Goal: Task Accomplishment & Management: Complete application form

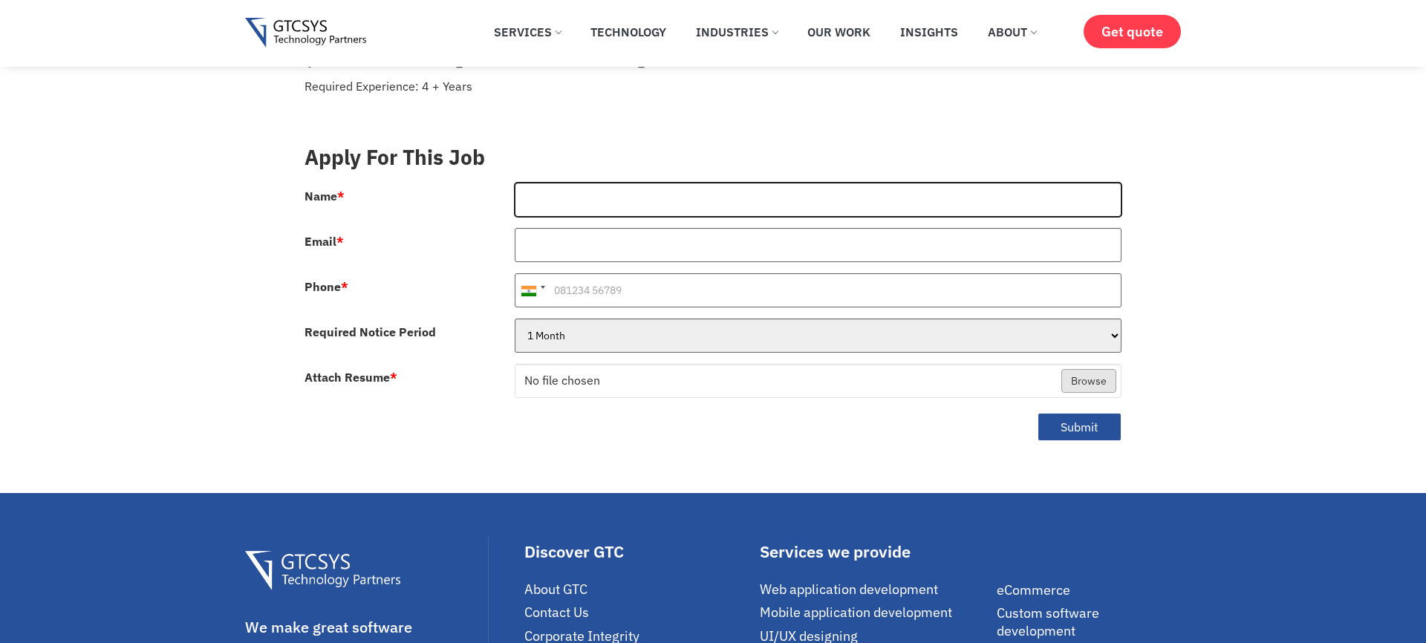
click at [582, 183] on input "Name *" at bounding box center [818, 200] width 607 height 34
type input "Janak Oza"
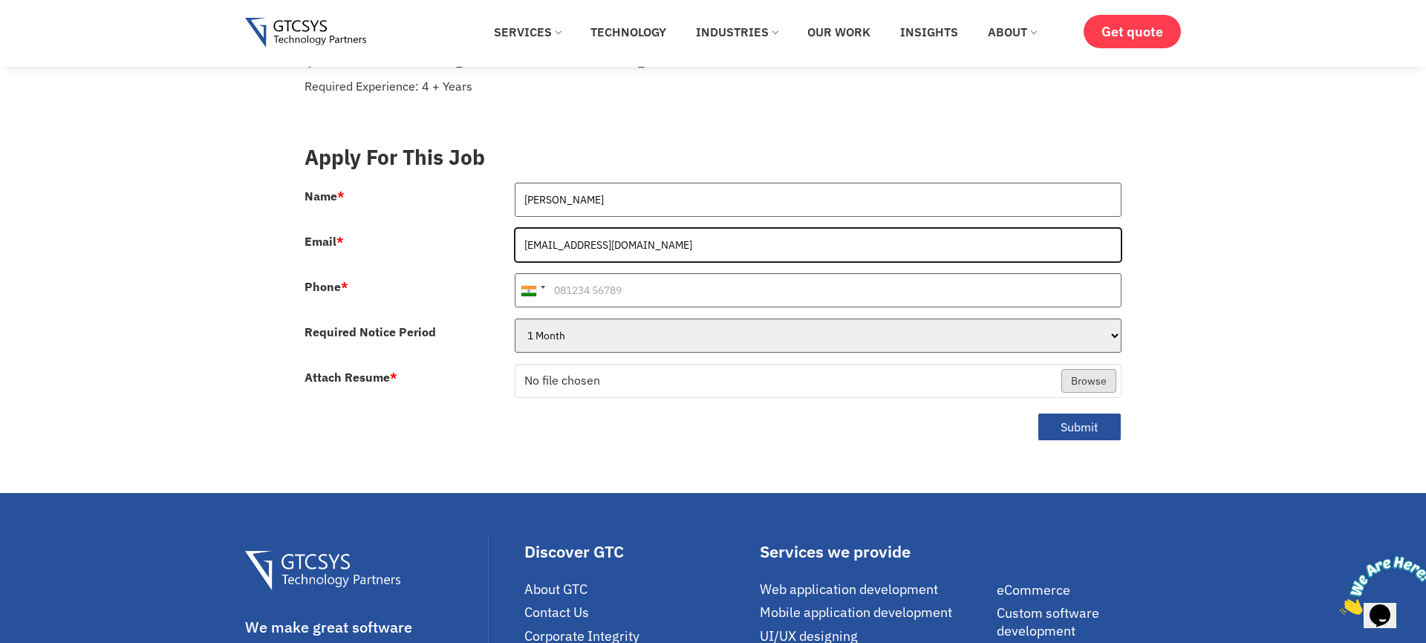
type input "ojanak4@gmail.com"
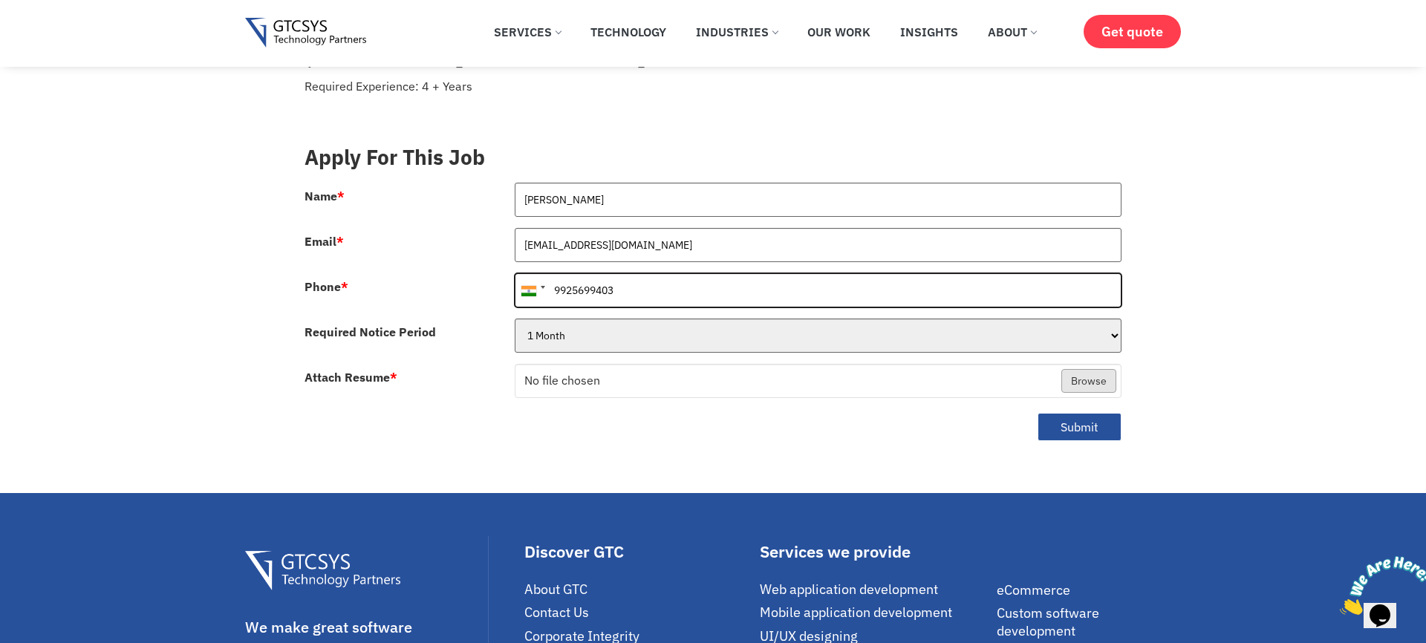
type input "9925699403"
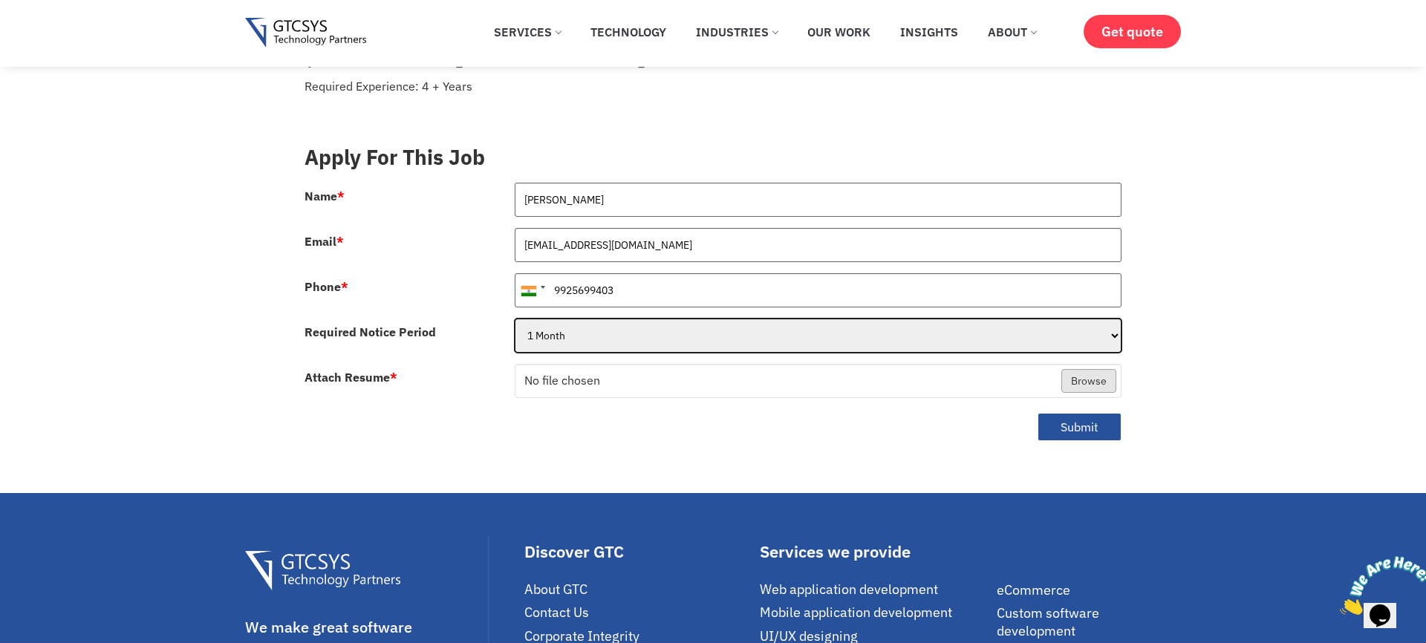
click at [586, 319] on select "1 Month 2 Months 3Months" at bounding box center [818, 336] width 607 height 34
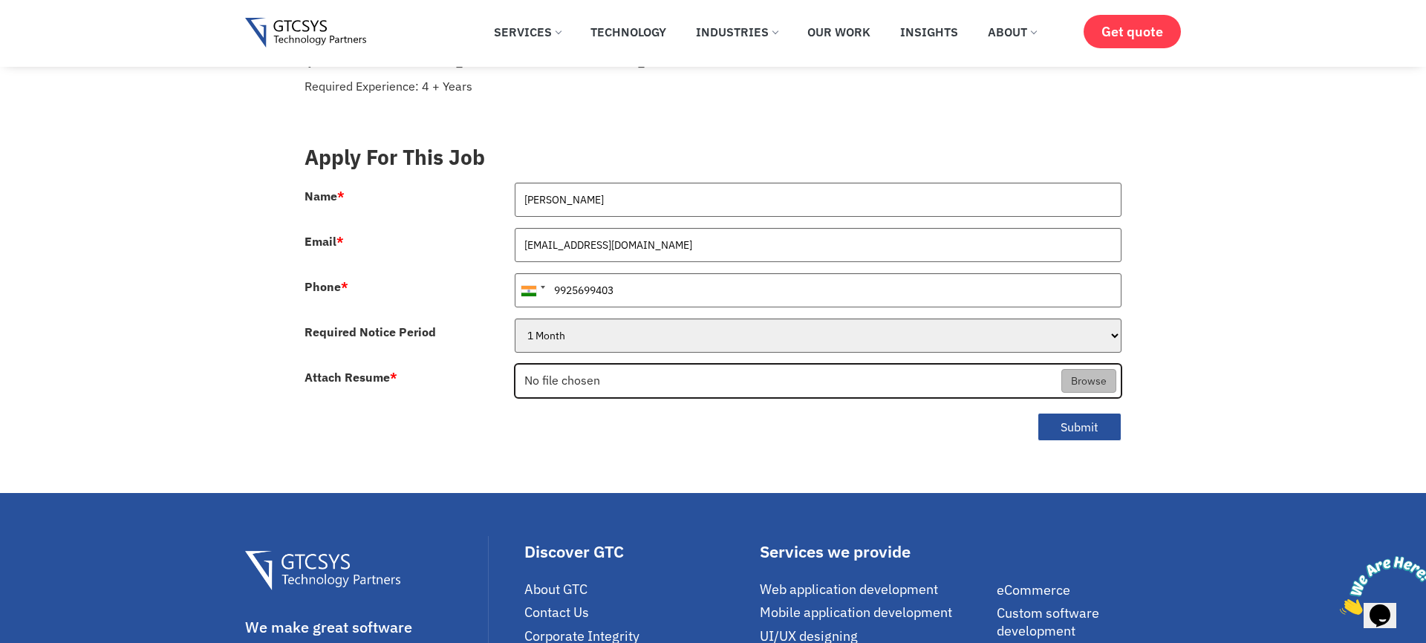
click at [1083, 365] on input "Attach Resume *" at bounding box center [818, 382] width 606 height 34
type input "C:\fakepath\Janak Oza Resume.pdf"
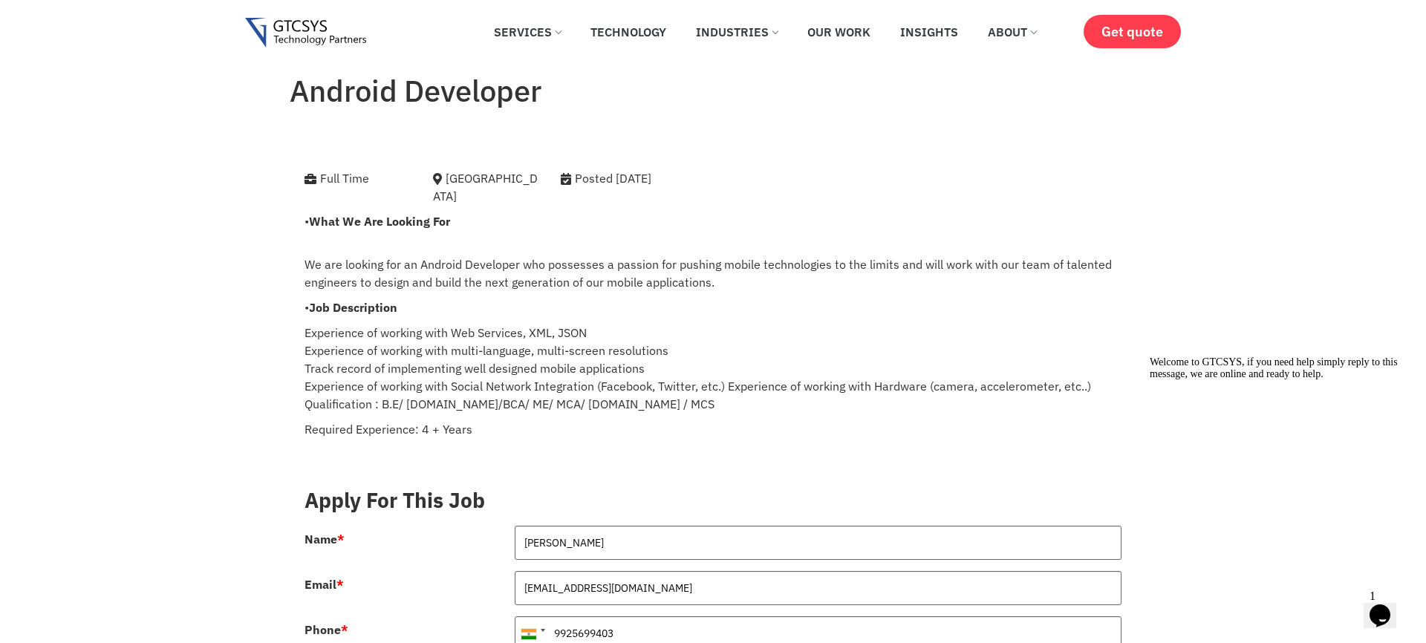
click at [1375, 621] on button "Opens Chat This icon Opens the chat window." at bounding box center [1379, 615] width 33 height 25
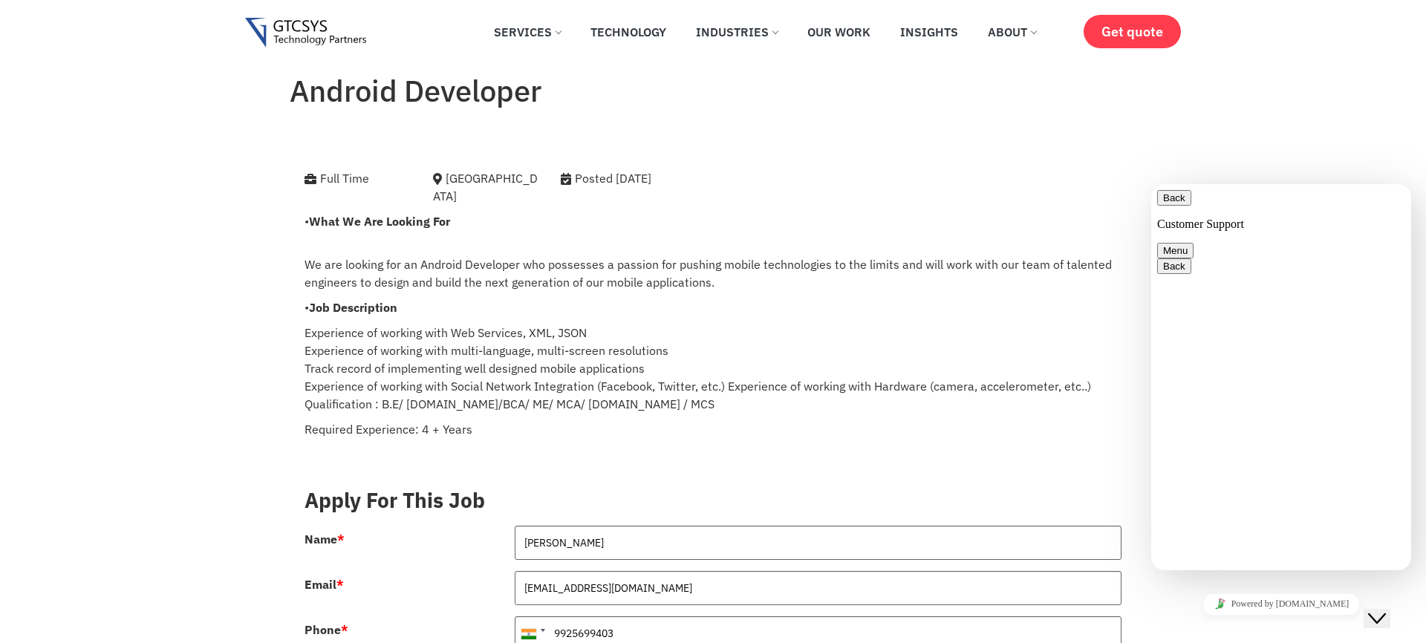
type textarea "is there any vacancy for Android/Flutter developer?"
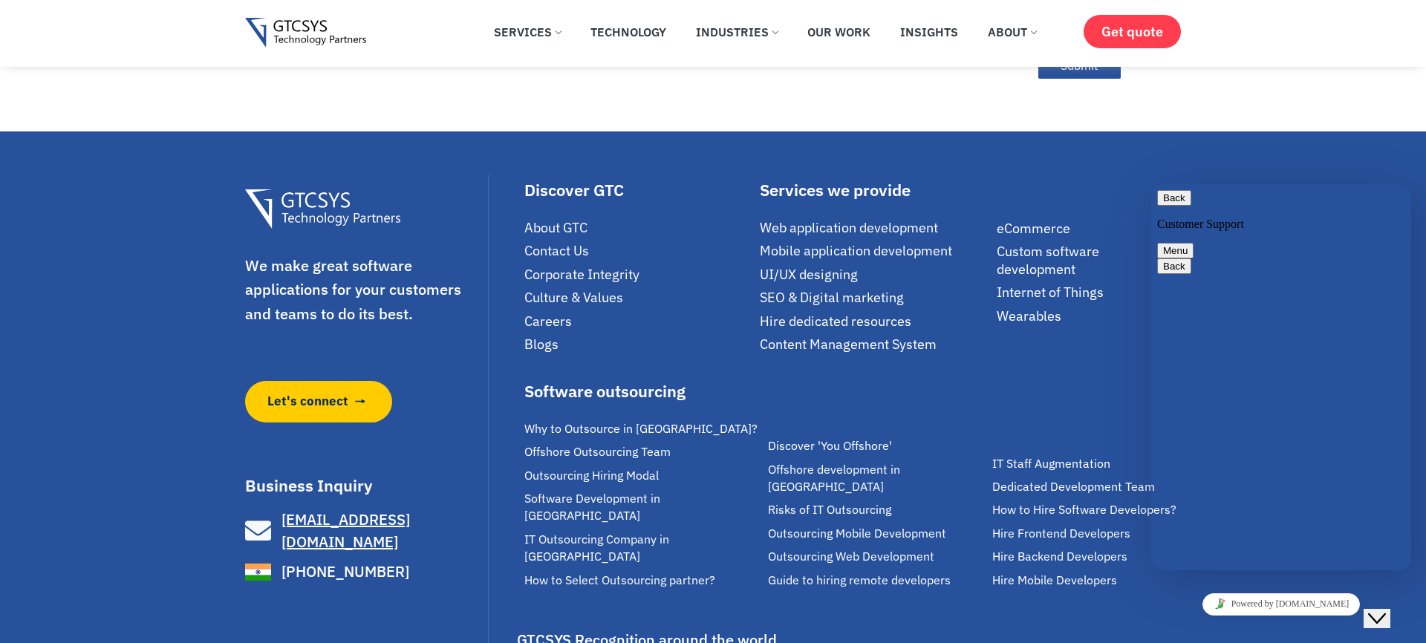
scroll to position [863, 0]
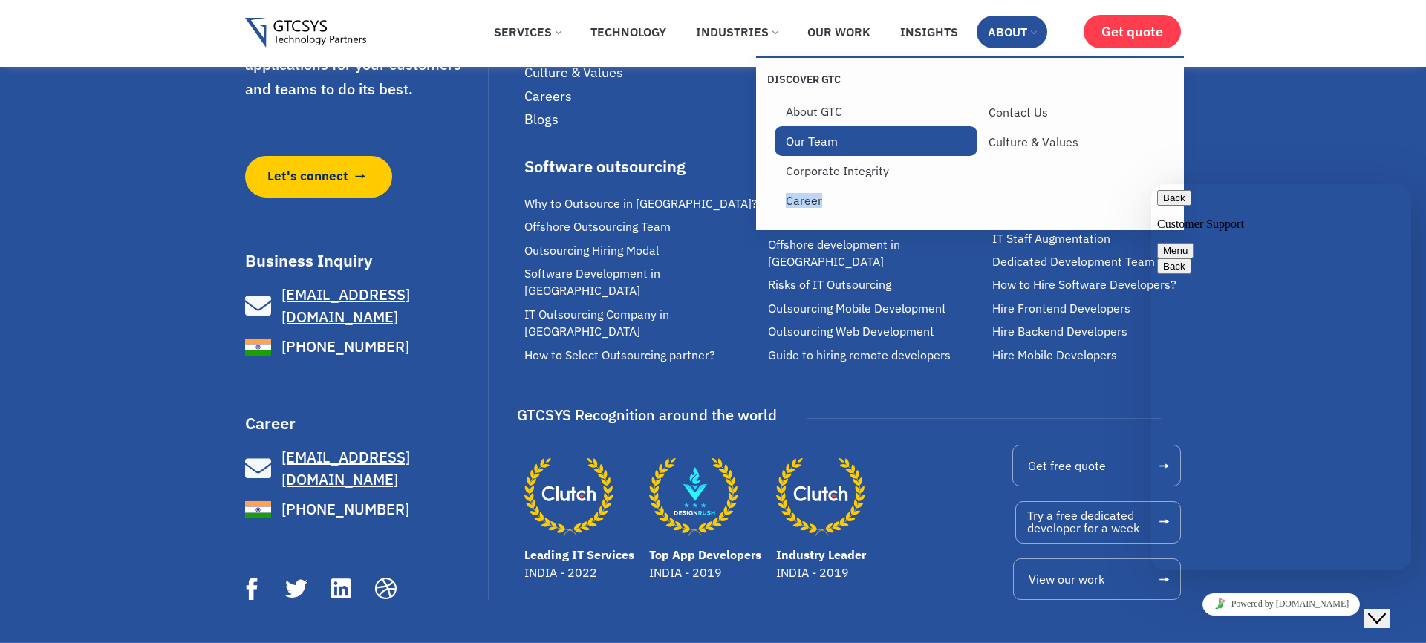
click at [823, 138] on link "Our Team" at bounding box center [875, 141] width 203 height 30
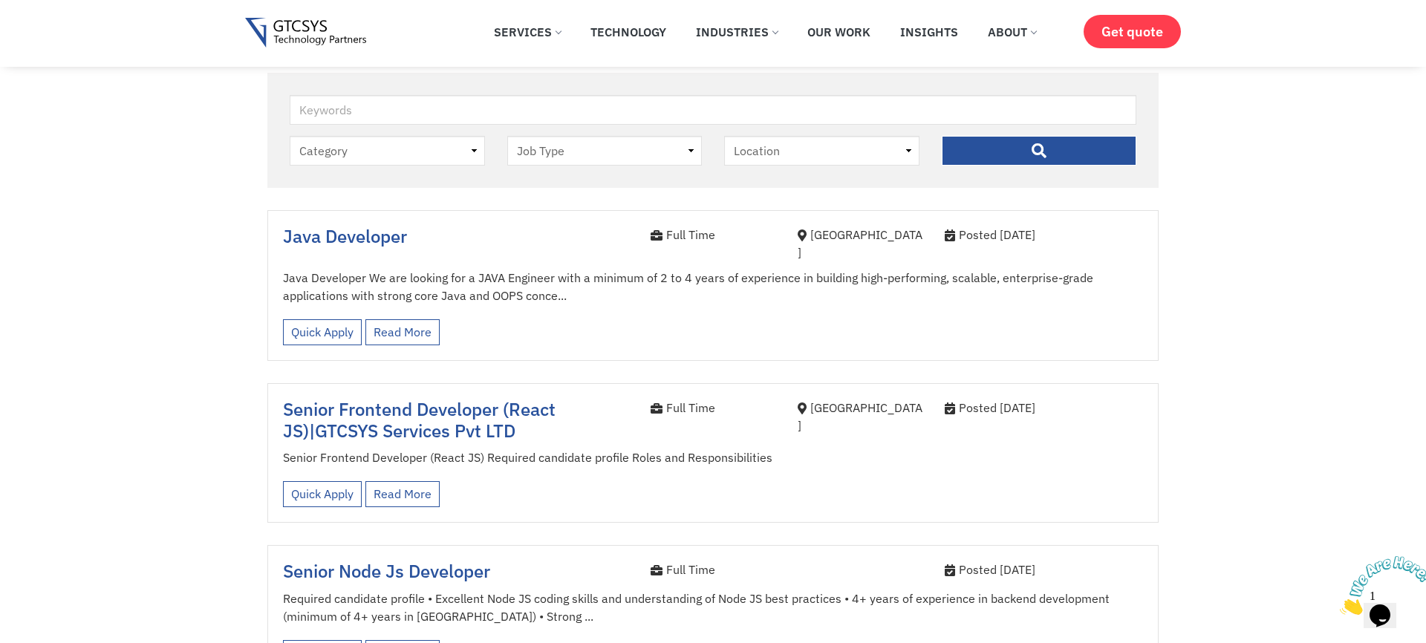
scroll to position [353, 0]
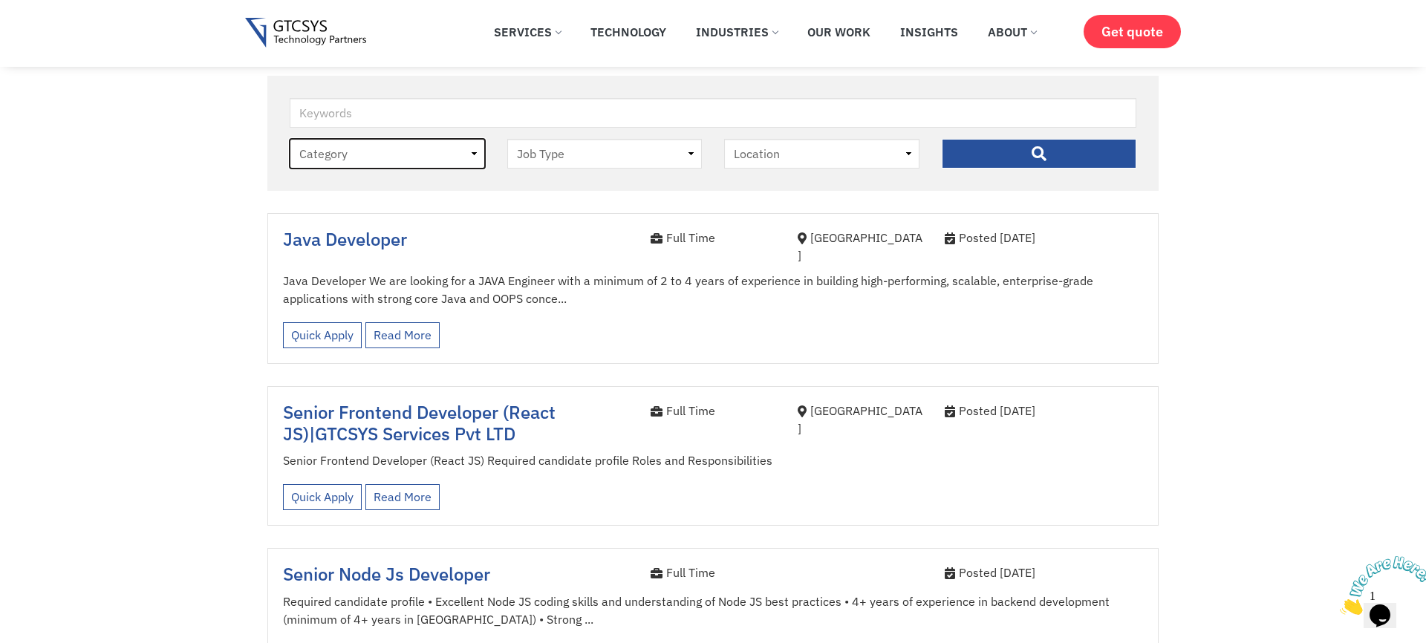
click at [451, 152] on select "Category job" at bounding box center [387, 154] width 195 height 30
select select "job"
click at [290, 139] on select "Category job" at bounding box center [387, 154] width 195 height 30
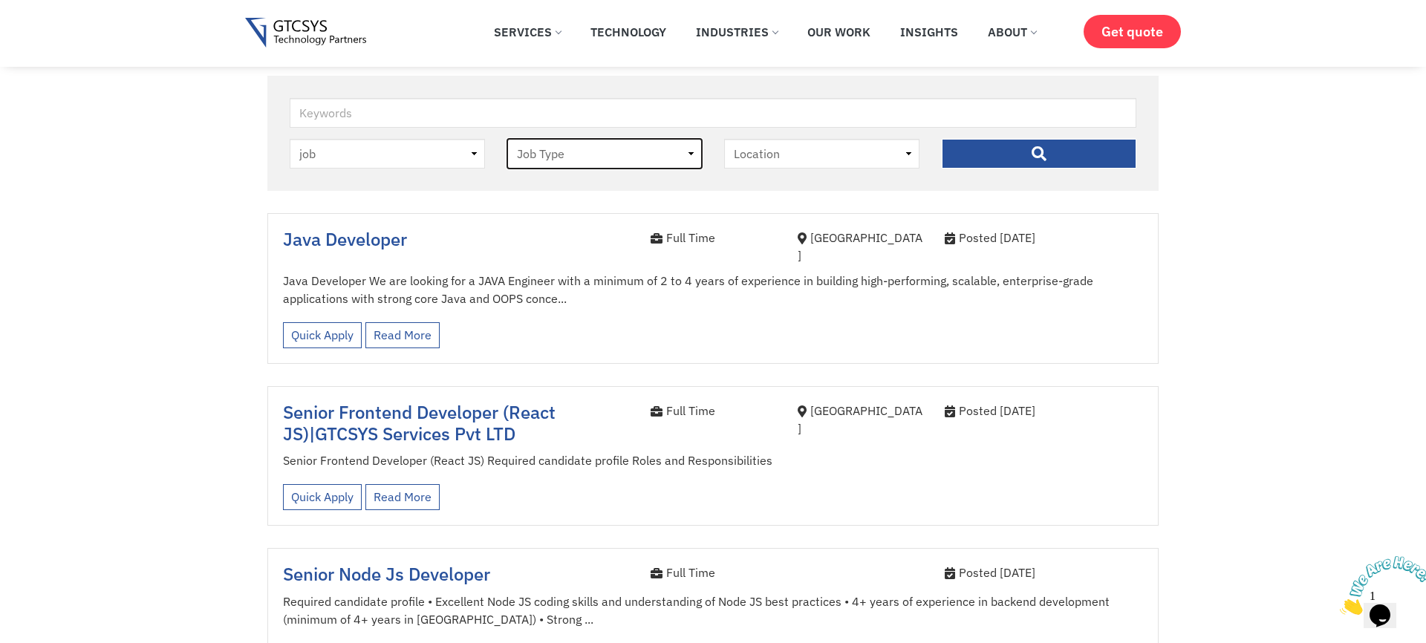
click at [640, 158] on select "Job Type Full Time Internee" at bounding box center [604, 154] width 195 height 30
select select "full-time"
click at [507, 139] on select "Job Type Full Time Internee" at bounding box center [604, 154] width 195 height 30
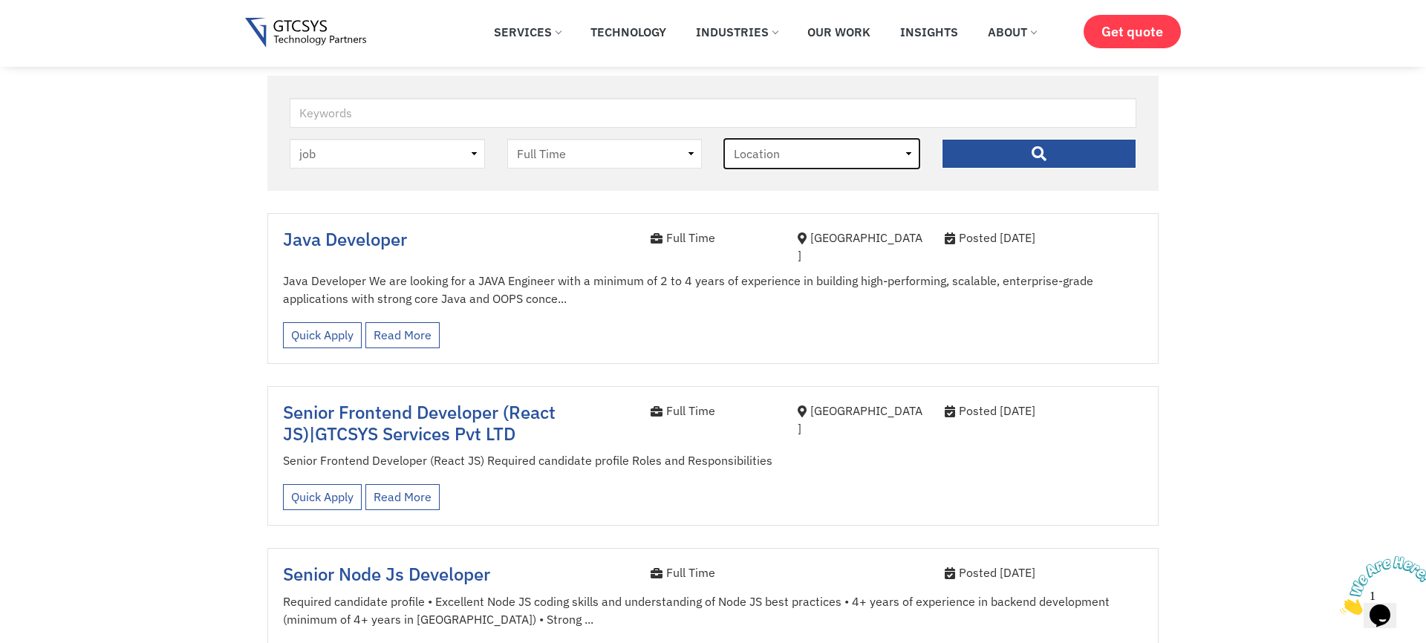
click at [783, 159] on select "Location Ahmedabad" at bounding box center [821, 154] width 195 height 30
select select "ahmedabad"
click at [724, 139] on select "Location Ahmedabad" at bounding box center [821, 154] width 195 height 30
click at [999, 153] on input "" at bounding box center [1038, 154] width 195 height 30
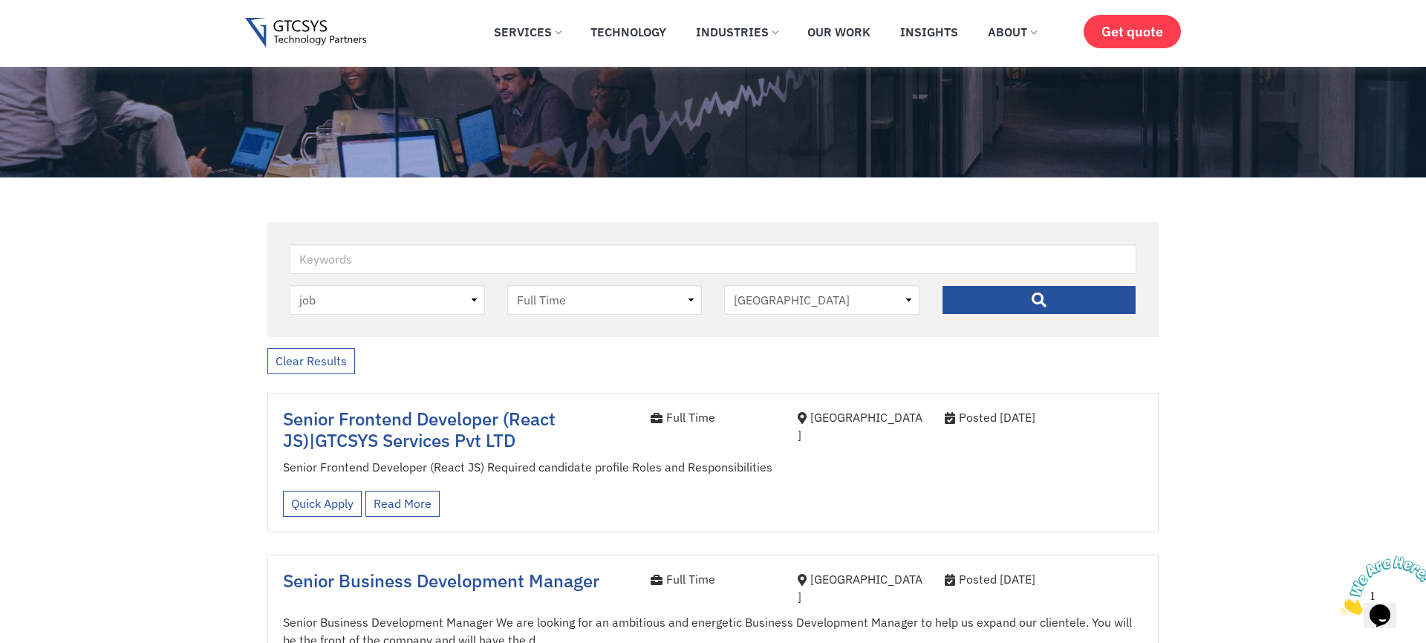
scroll to position [274, 0]
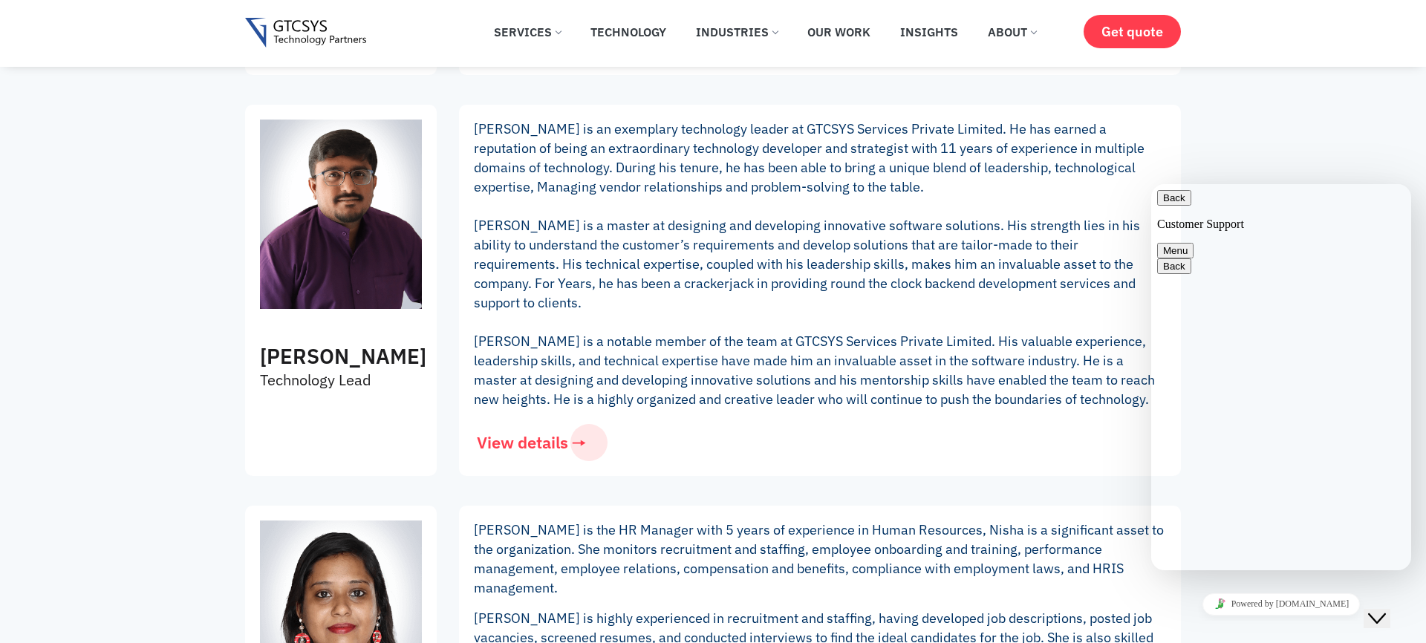
scroll to position [2203, 0]
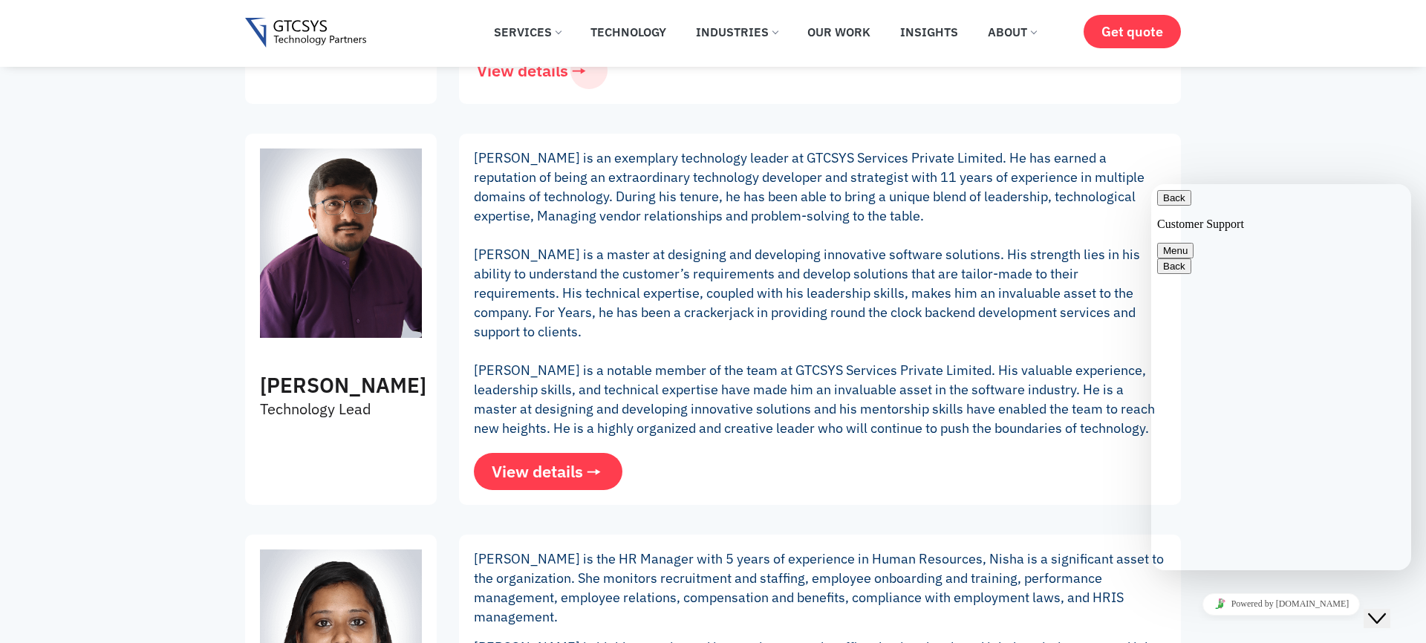
click at [581, 463] on span "View details" at bounding box center [537, 471] width 91 height 16
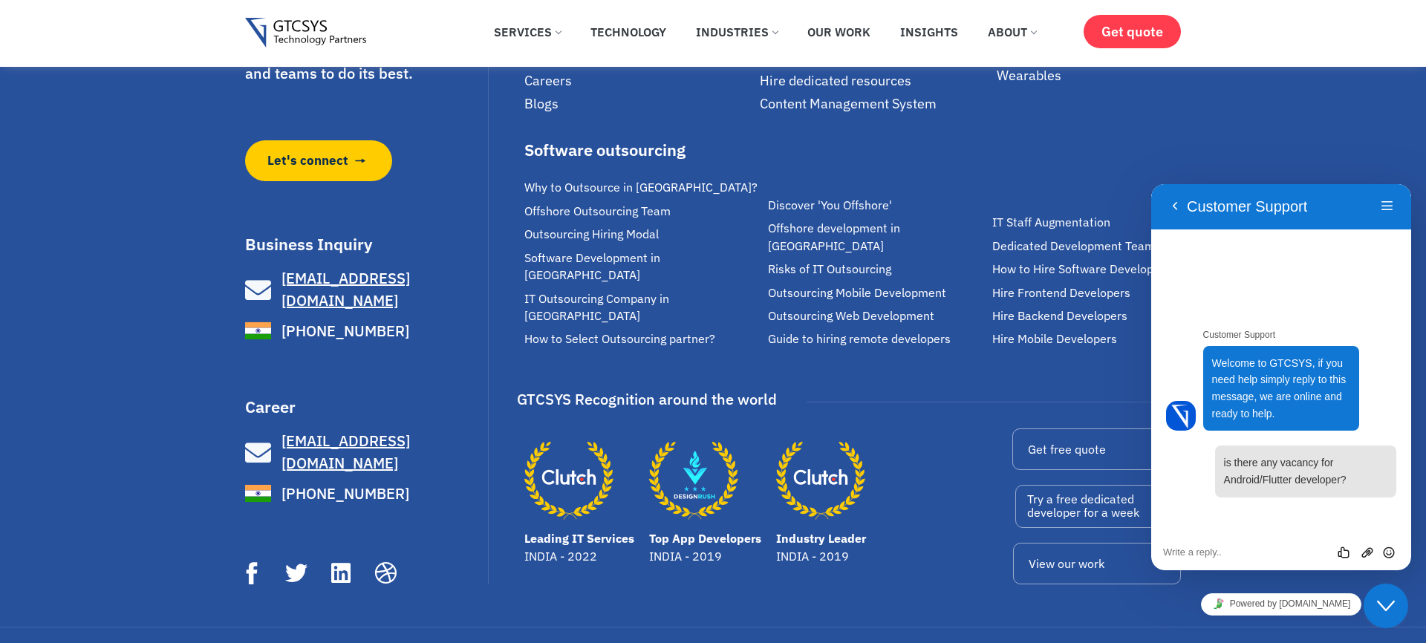
scroll to position [3789, 0]
